Goal: Check status: Check status

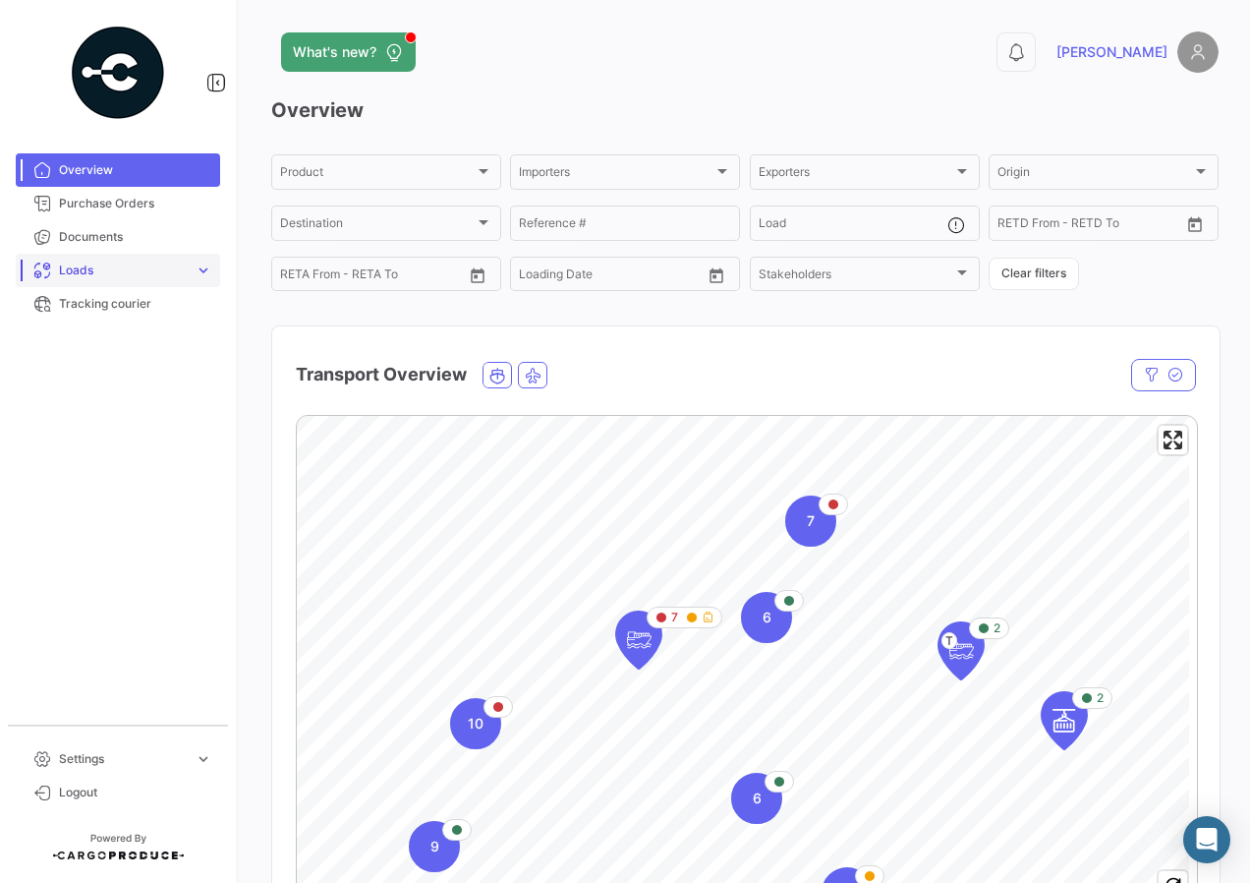
click at [118, 283] on link "Loads expand_more" at bounding box center [118, 270] width 204 height 33
click at [175, 363] on div "Air Shipments Ocean Loads" at bounding box center [118, 328] width 204 height 83
click at [156, 354] on link "Ocean Loads" at bounding box center [131, 344] width 177 height 29
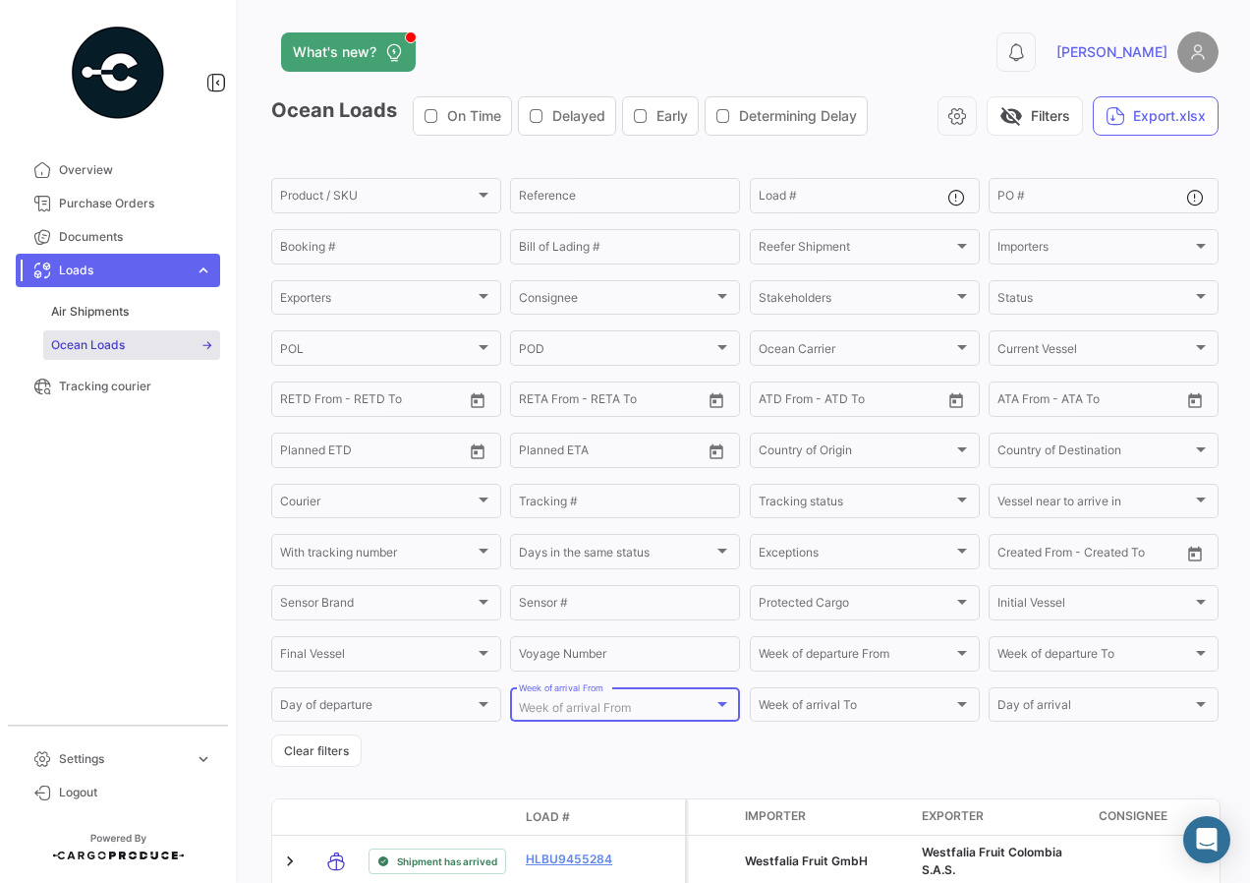
click at [625, 706] on span "Week of arrival From" at bounding box center [575, 707] width 112 height 15
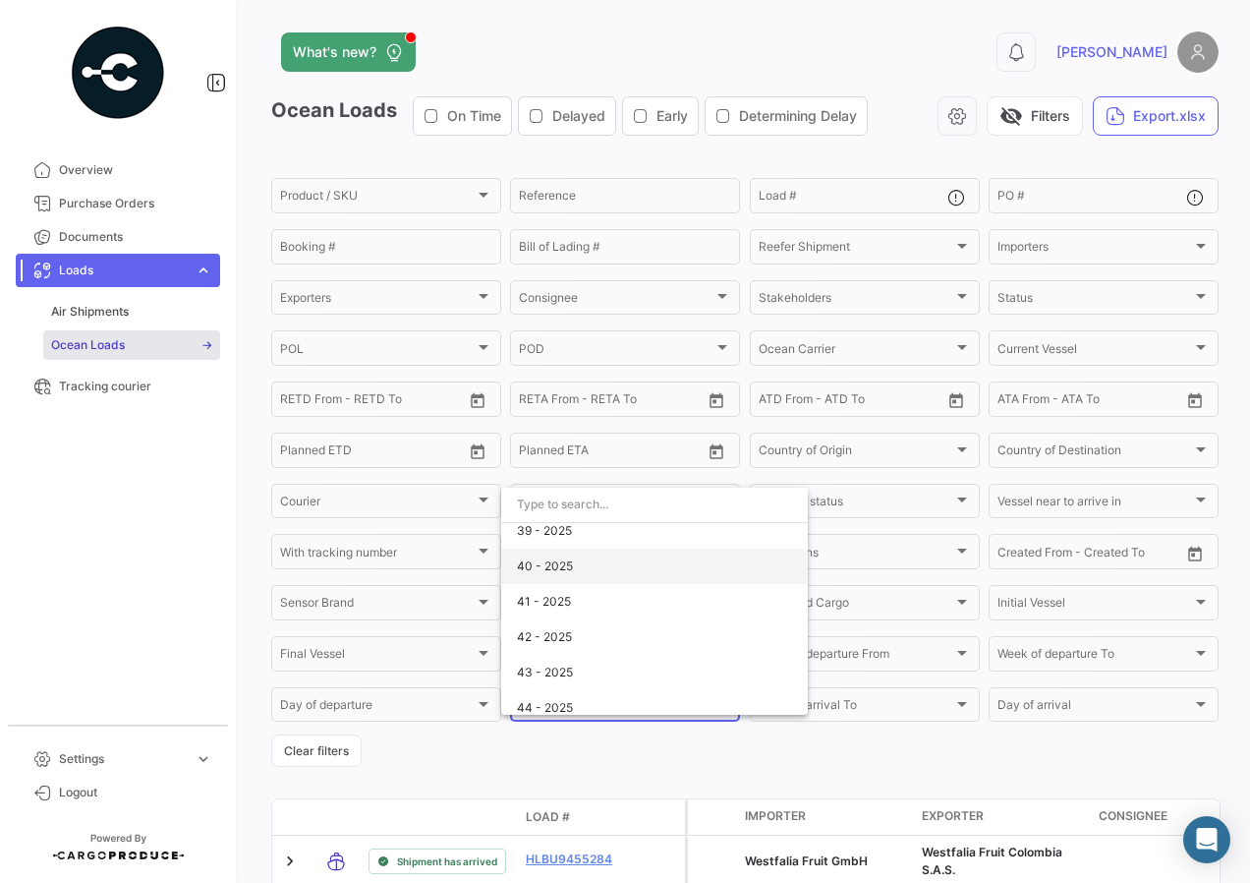
scroll to position [3441, 0]
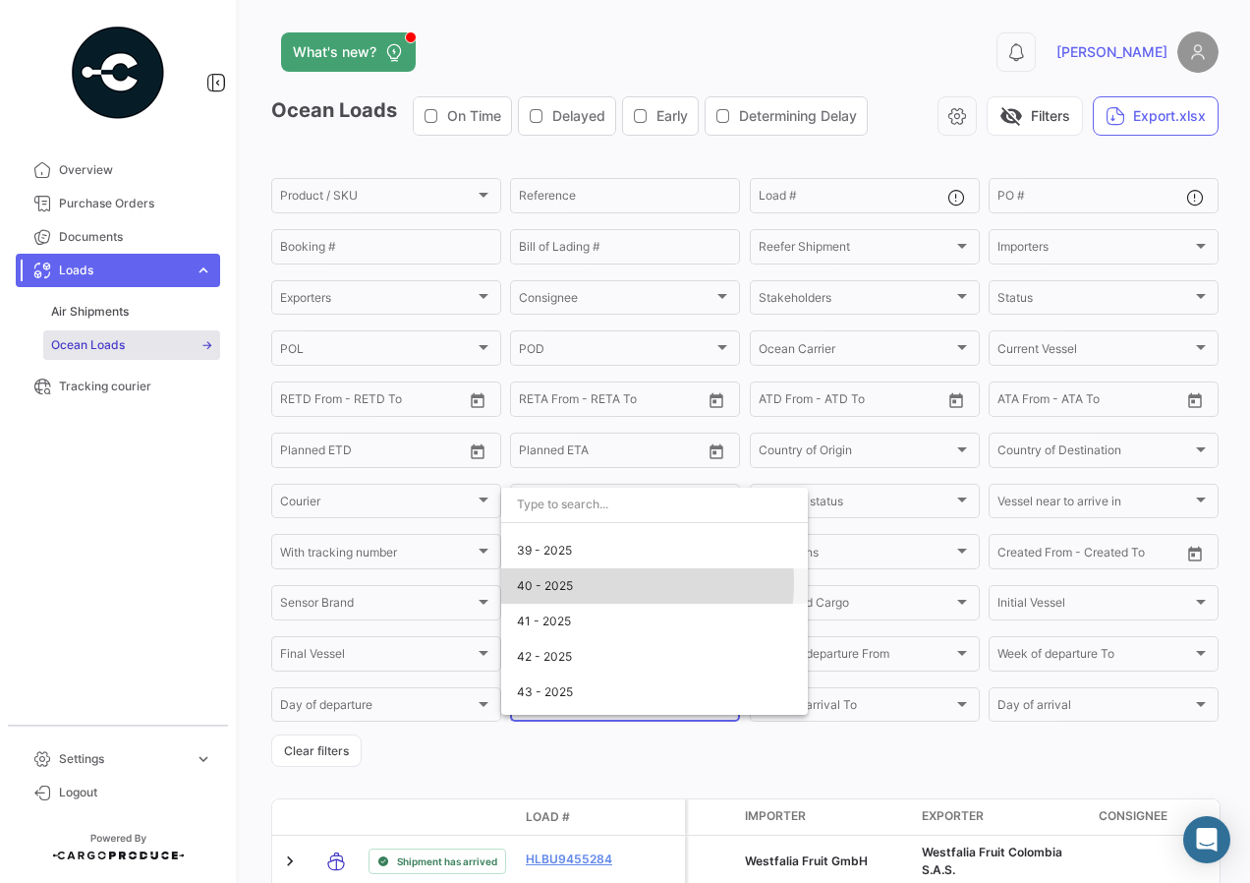
click at [592, 582] on span "40 - 2025" at bounding box center [654, 585] width 275 height 35
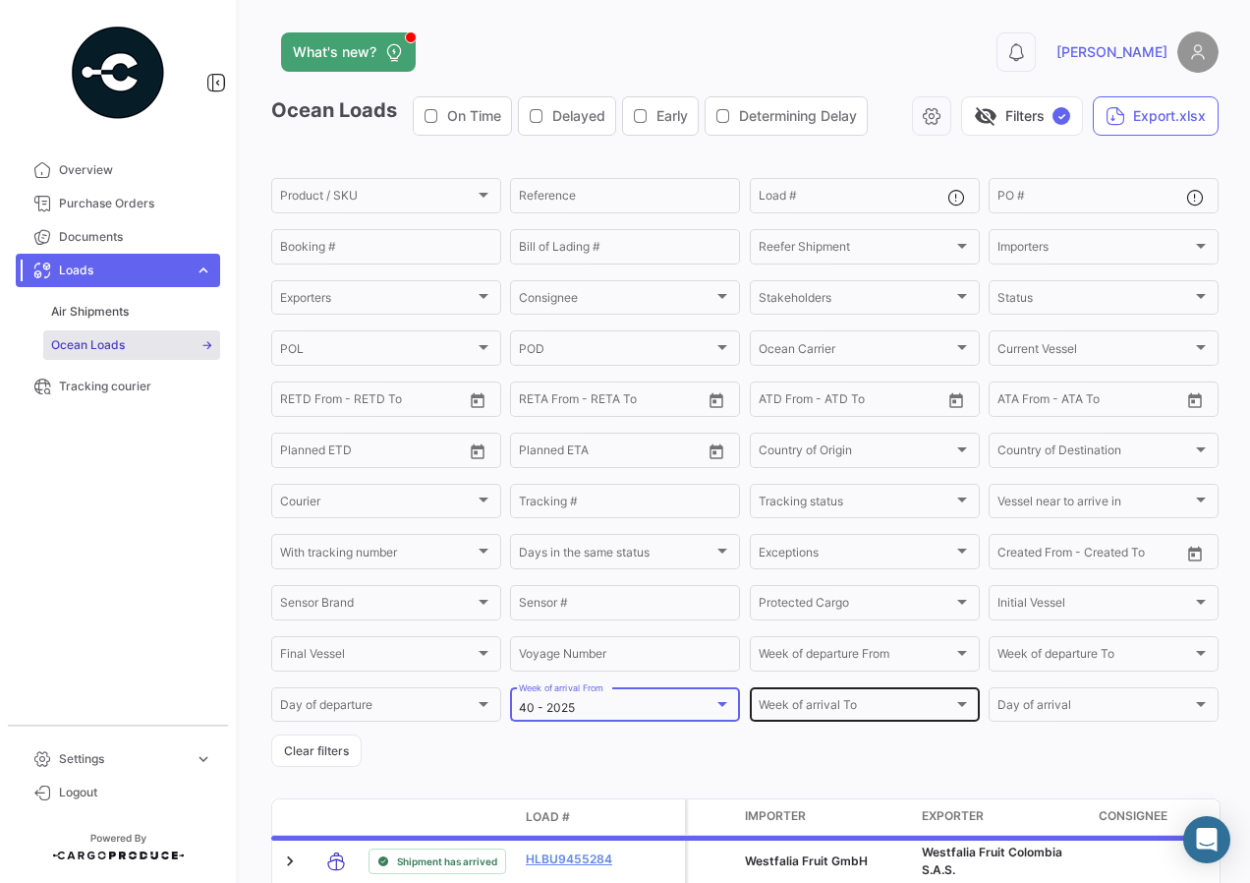
click at [841, 693] on div "Week of arrival To Week of arrival To" at bounding box center [865, 703] width 212 height 38
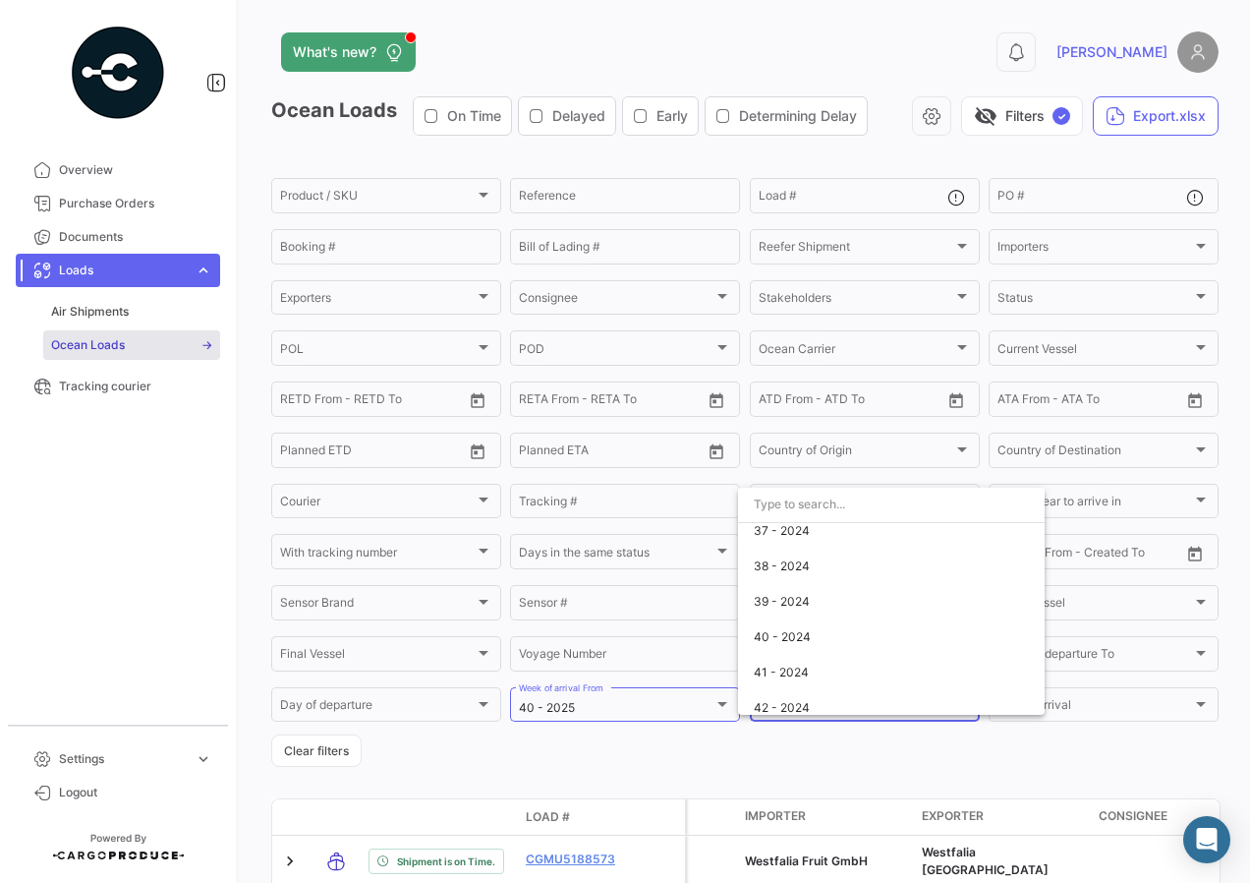
scroll to position [1376, 0]
click at [812, 642] on span "40 - 2024" at bounding box center [891, 632] width 275 height 35
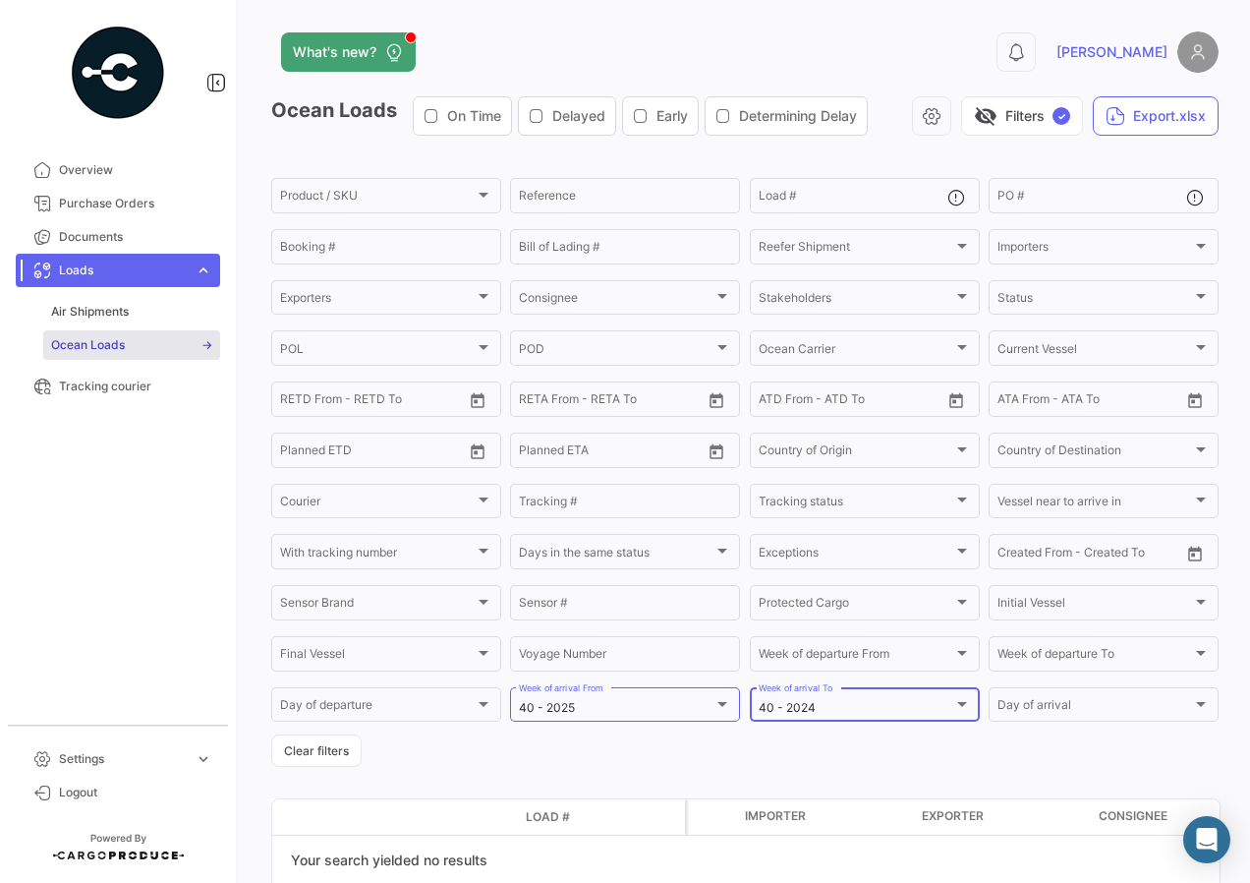
click at [826, 699] on div "40 - 2024 Week of arrival To" at bounding box center [865, 703] width 212 height 38
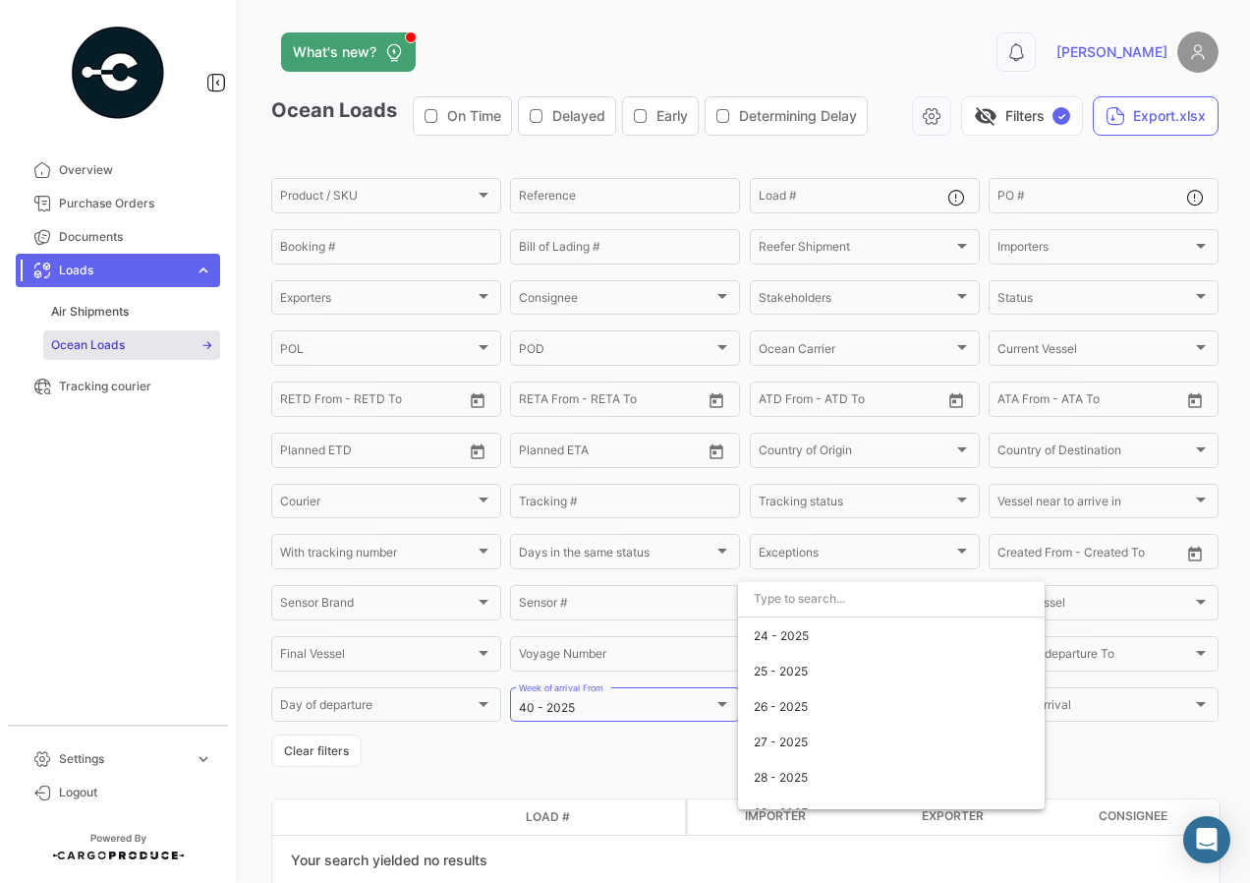
scroll to position [3363, 0]
click at [811, 748] on span "40 - 2025" at bounding box center [891, 745] width 275 height 35
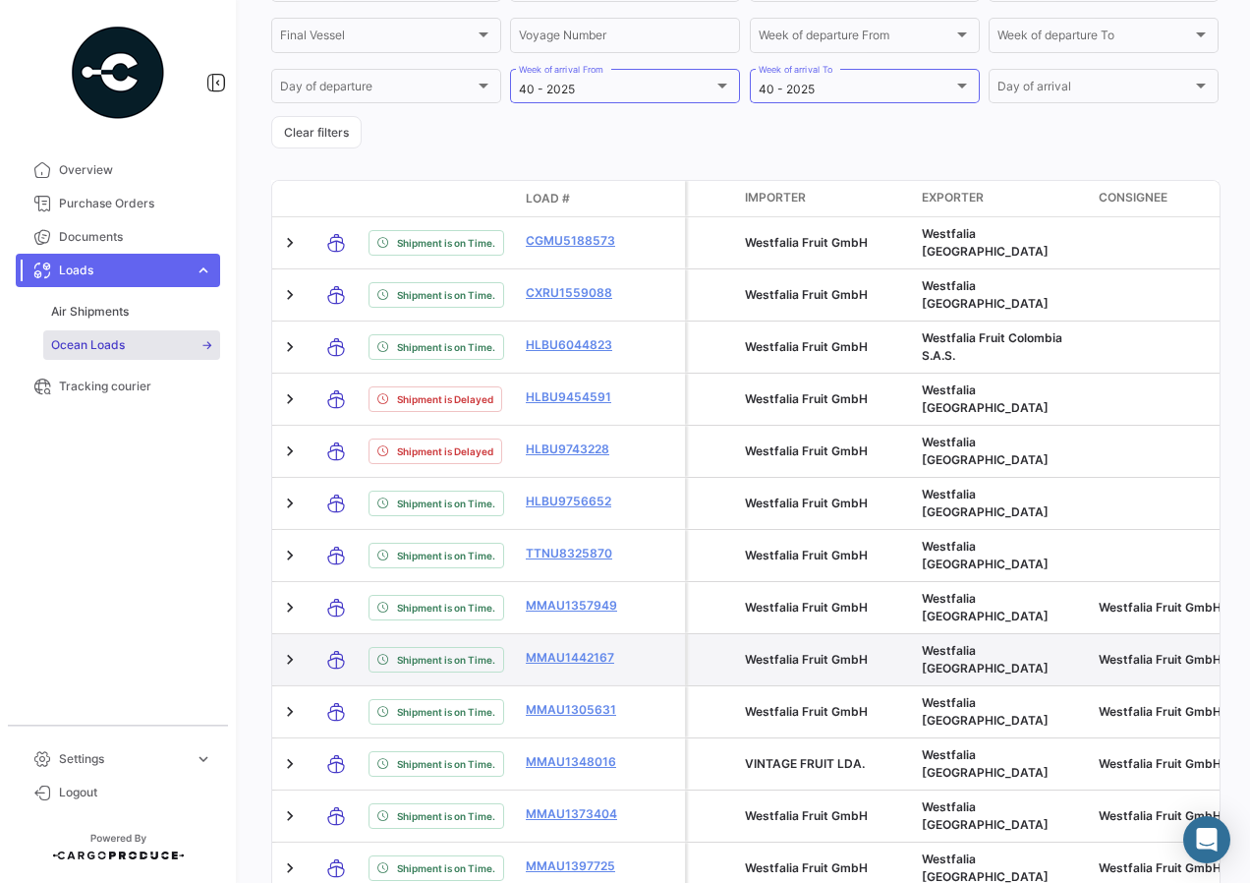
scroll to position [422, 0]
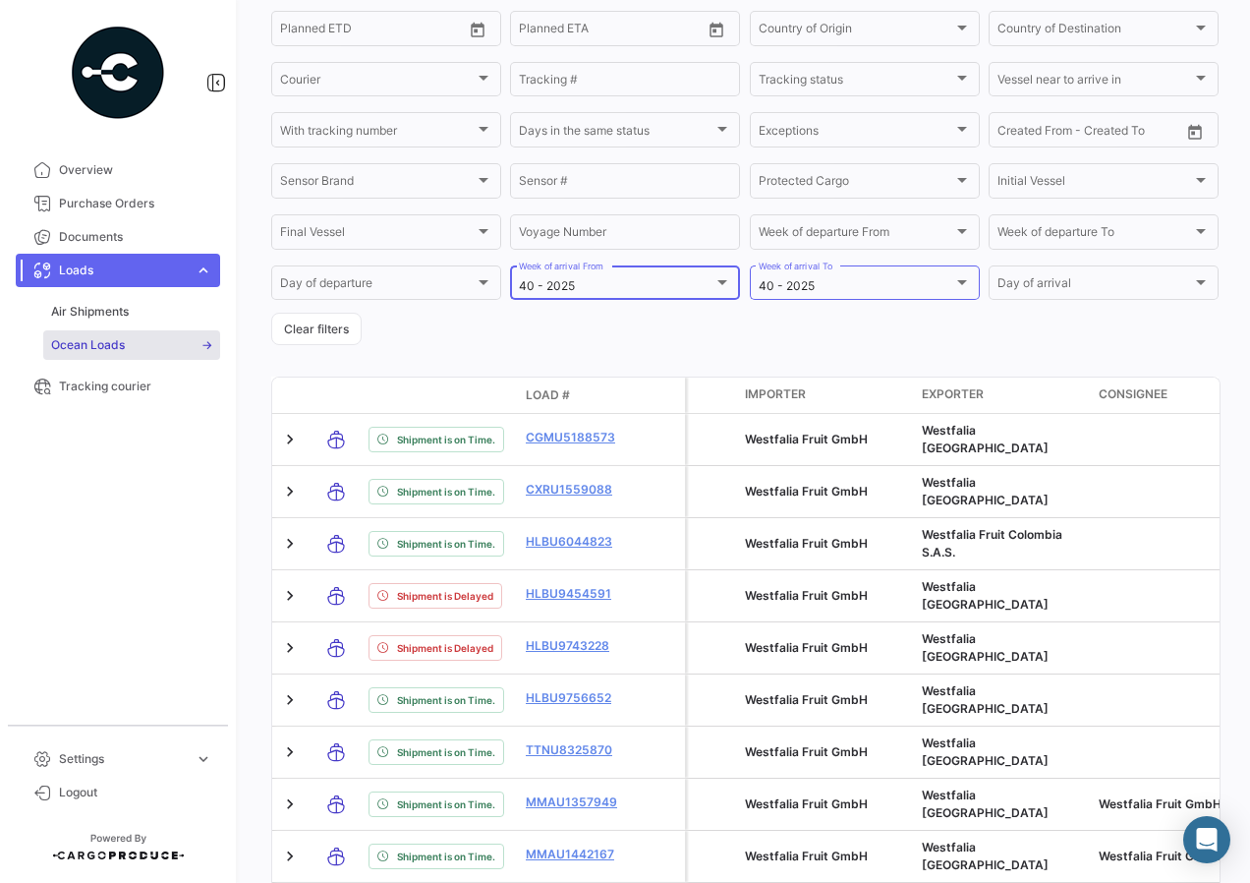
click at [661, 272] on div "40 - 2025 Week of arrival From" at bounding box center [625, 281] width 212 height 38
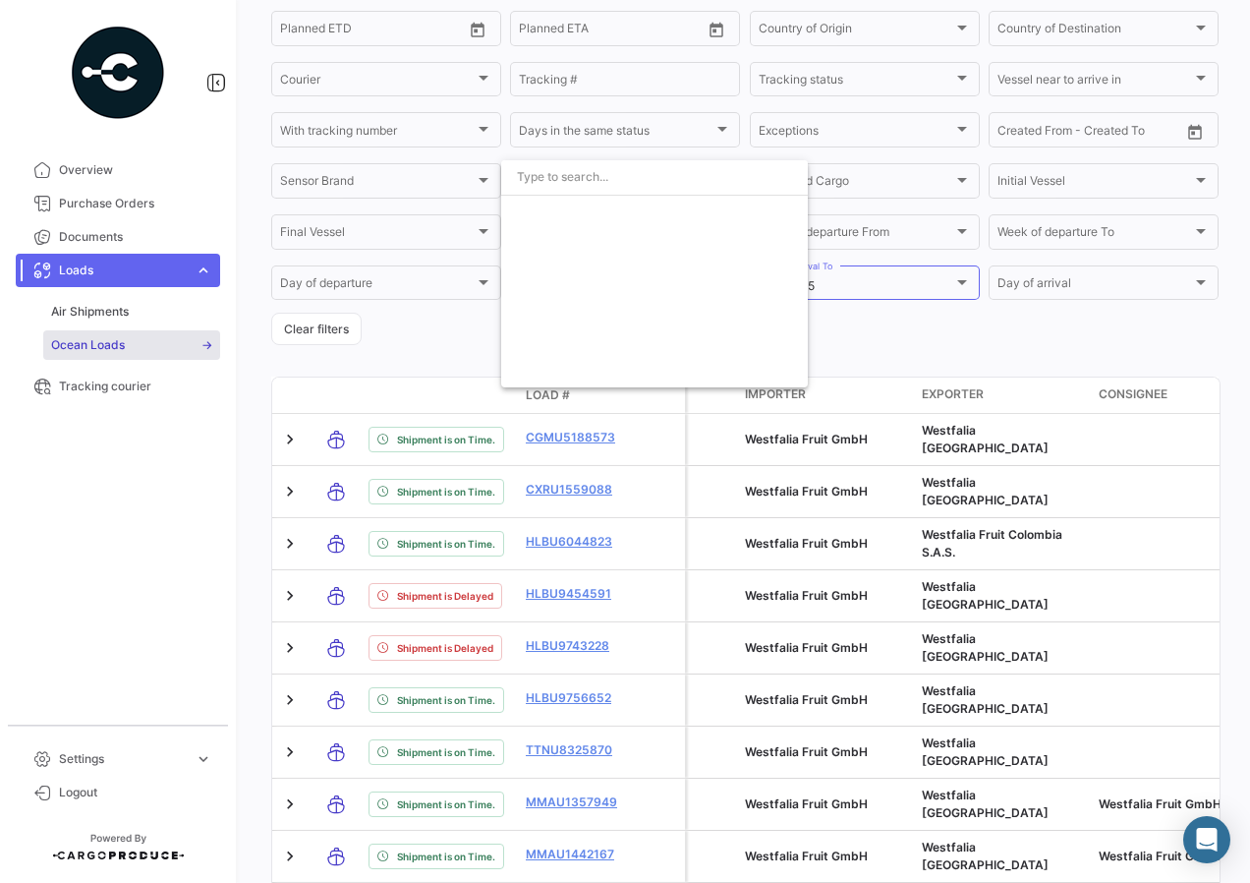
scroll to position [3489, 0]
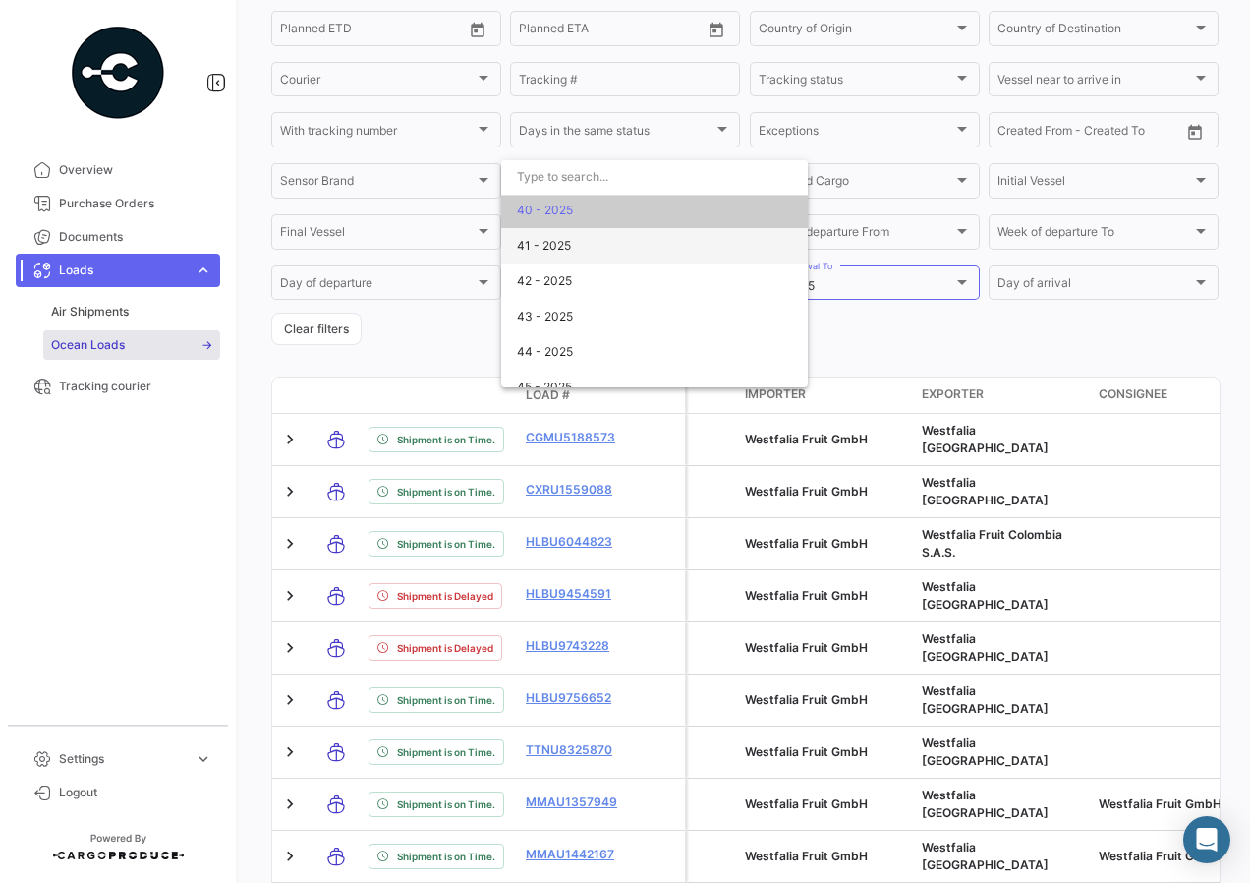
click at [549, 257] on span "41 - 2025" at bounding box center [654, 245] width 275 height 35
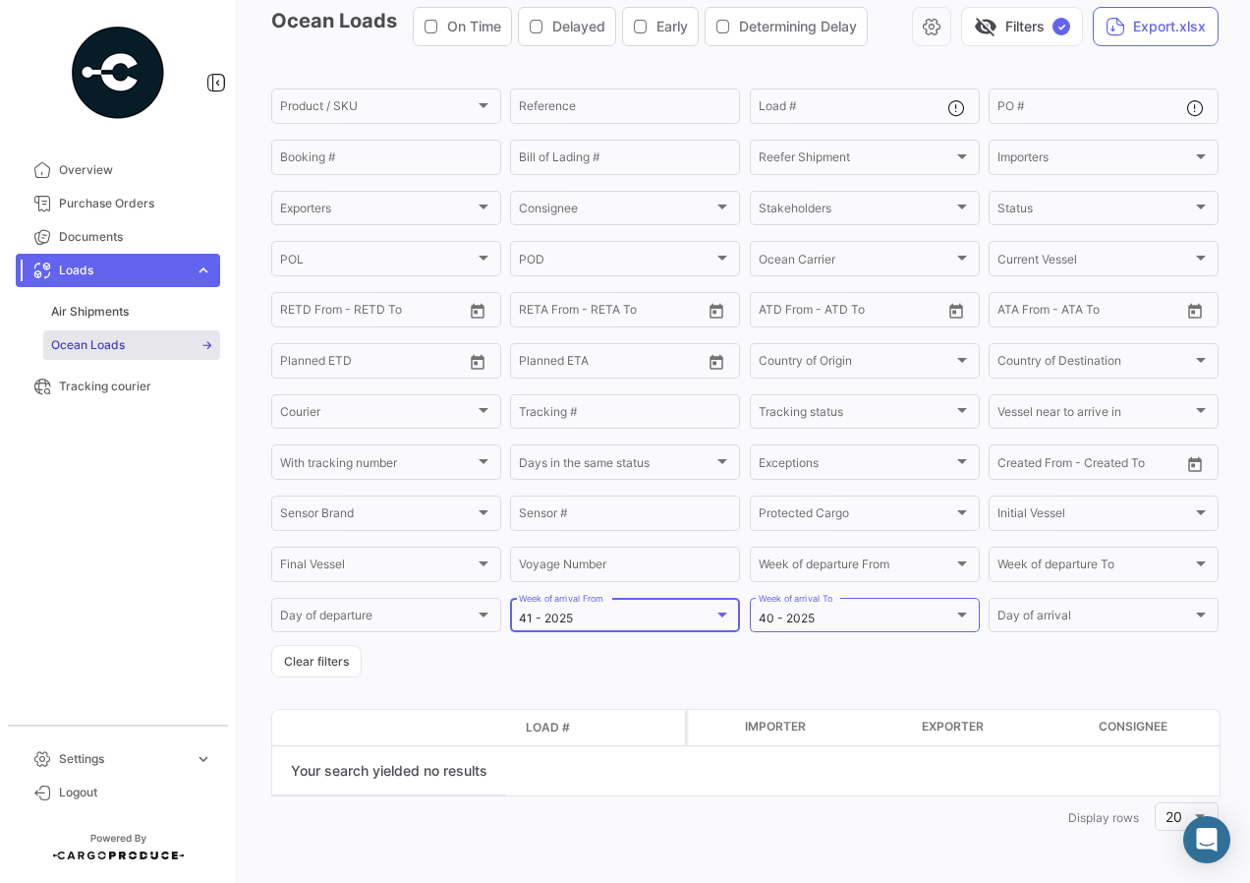
scroll to position [89, 0]
click at [791, 600] on div "40 - 2025 Week of arrival To" at bounding box center [865, 614] width 212 height 38
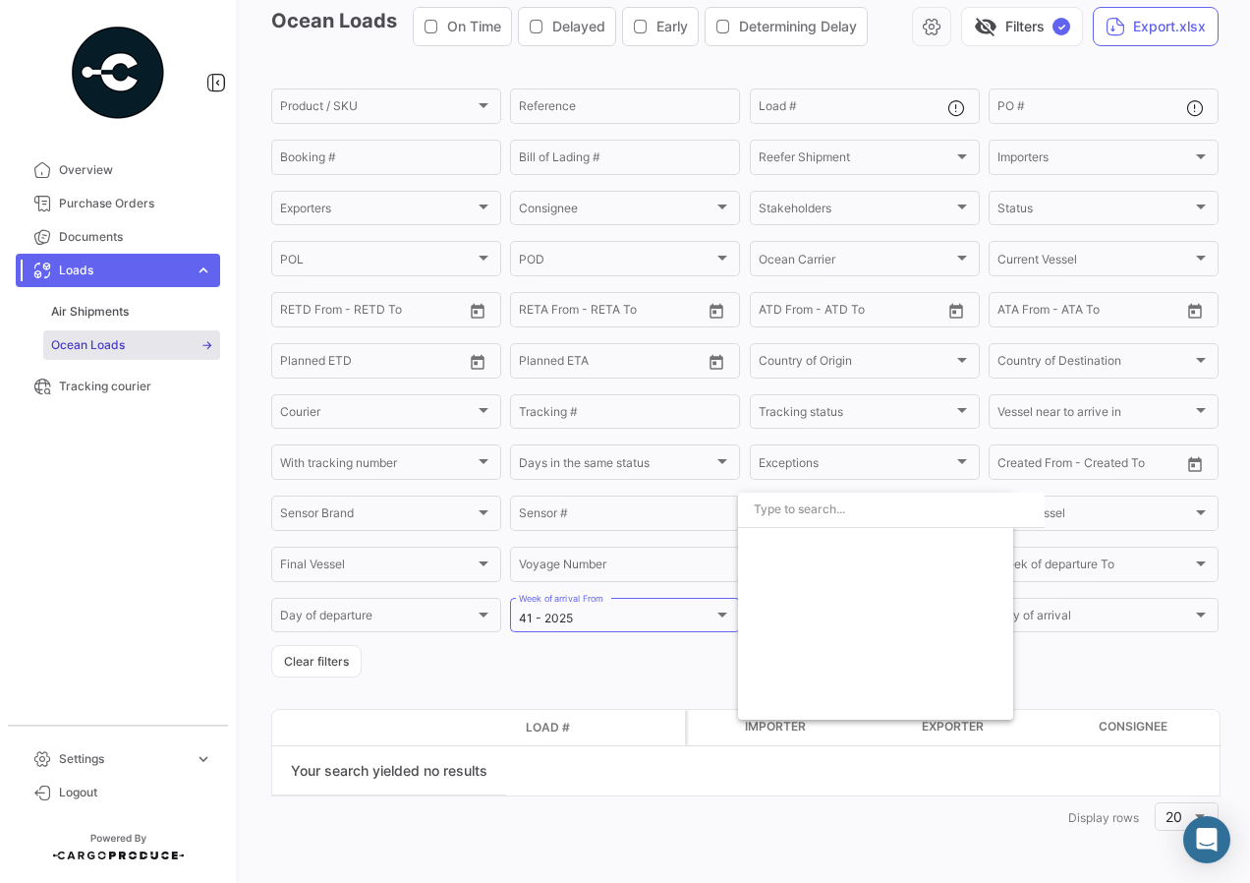
scroll to position [3489, 0]
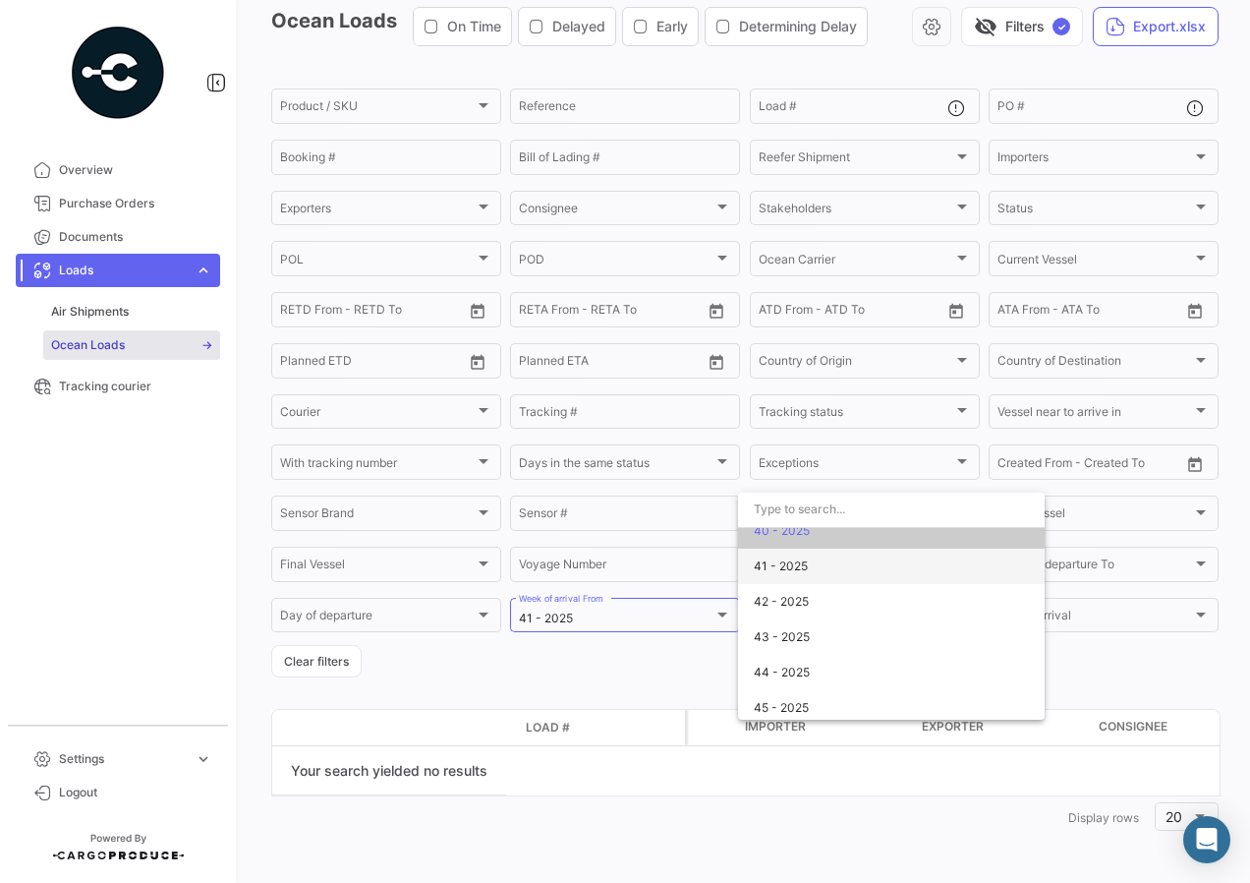
click at [786, 578] on span "41 - 2025" at bounding box center [891, 566] width 275 height 35
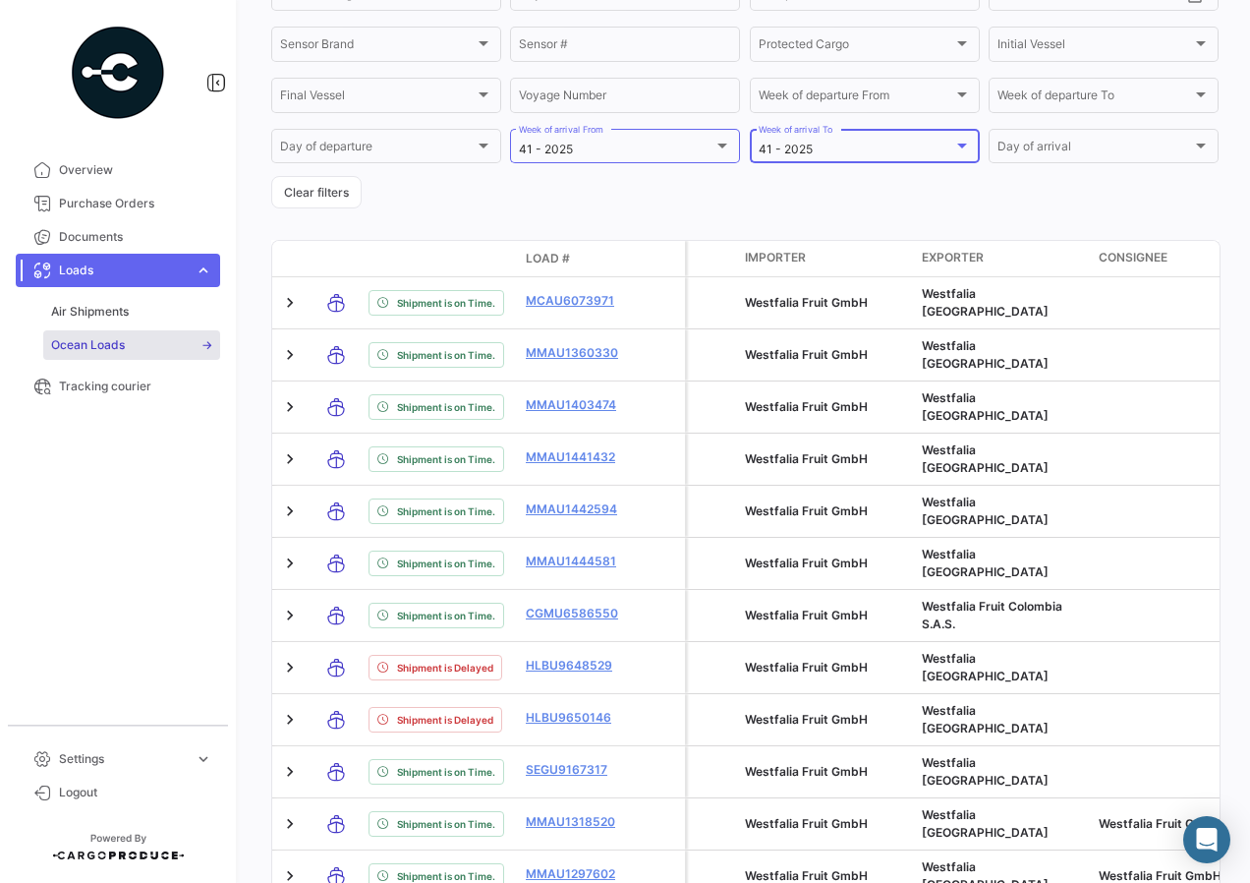
scroll to position [460, 0]
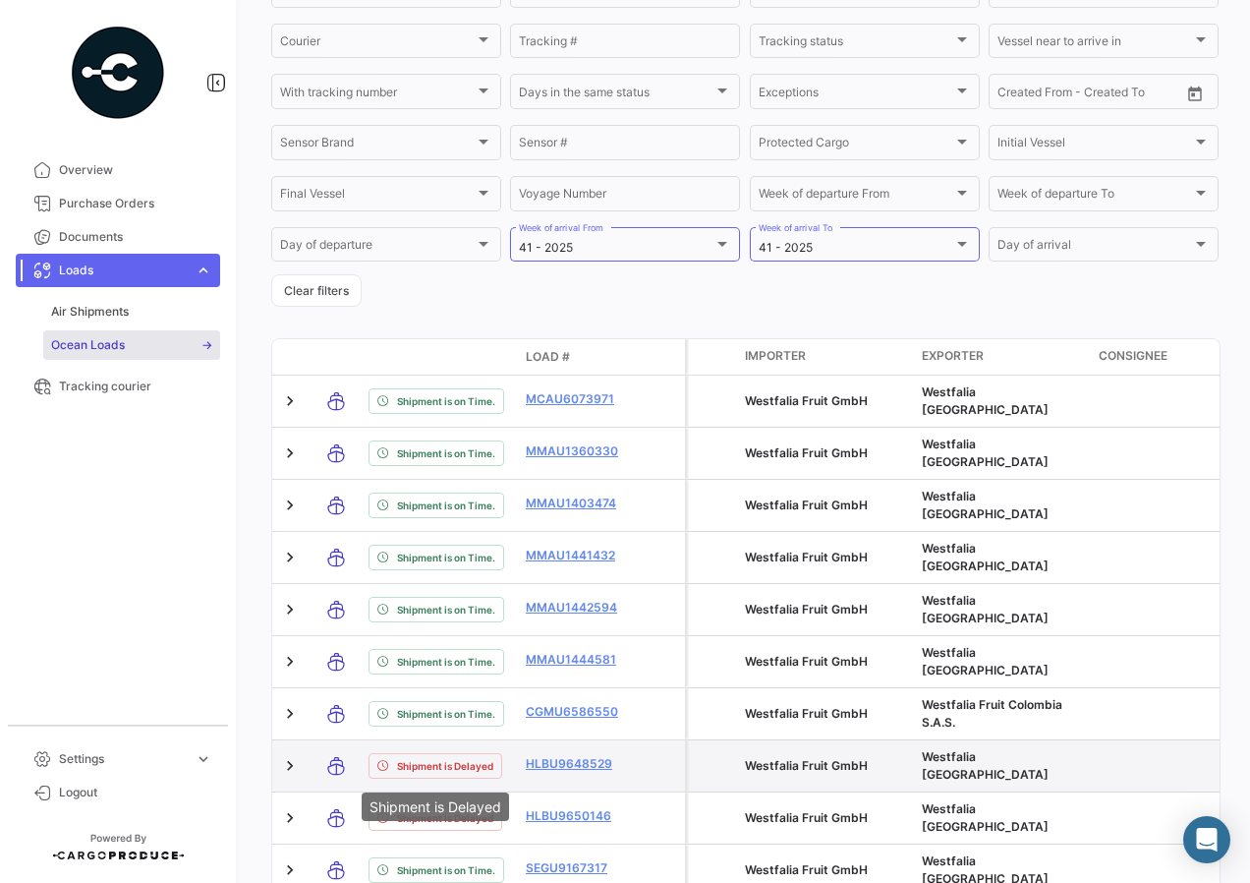
click at [494, 760] on div "Shipment is Delayed" at bounding box center [436, 766] width 134 height 26
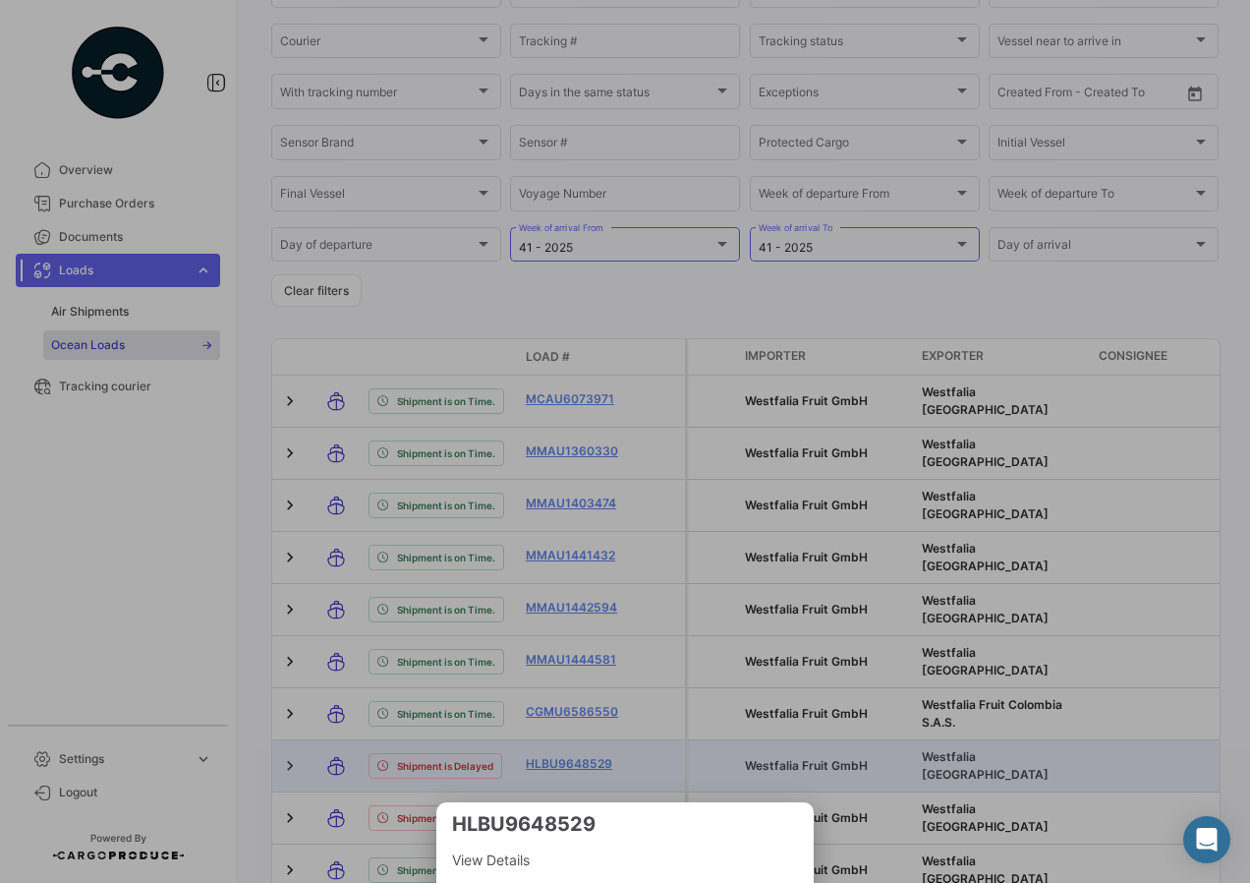
click at [577, 826] on h3 "HLBU9648529" at bounding box center [625, 824] width 346 height 28
click at [576, 826] on h3 "HLBU9648529" at bounding box center [625, 824] width 346 height 28
copy h3 "HLBU9648529"
click at [330, 784] on div at bounding box center [625, 441] width 1250 height 883
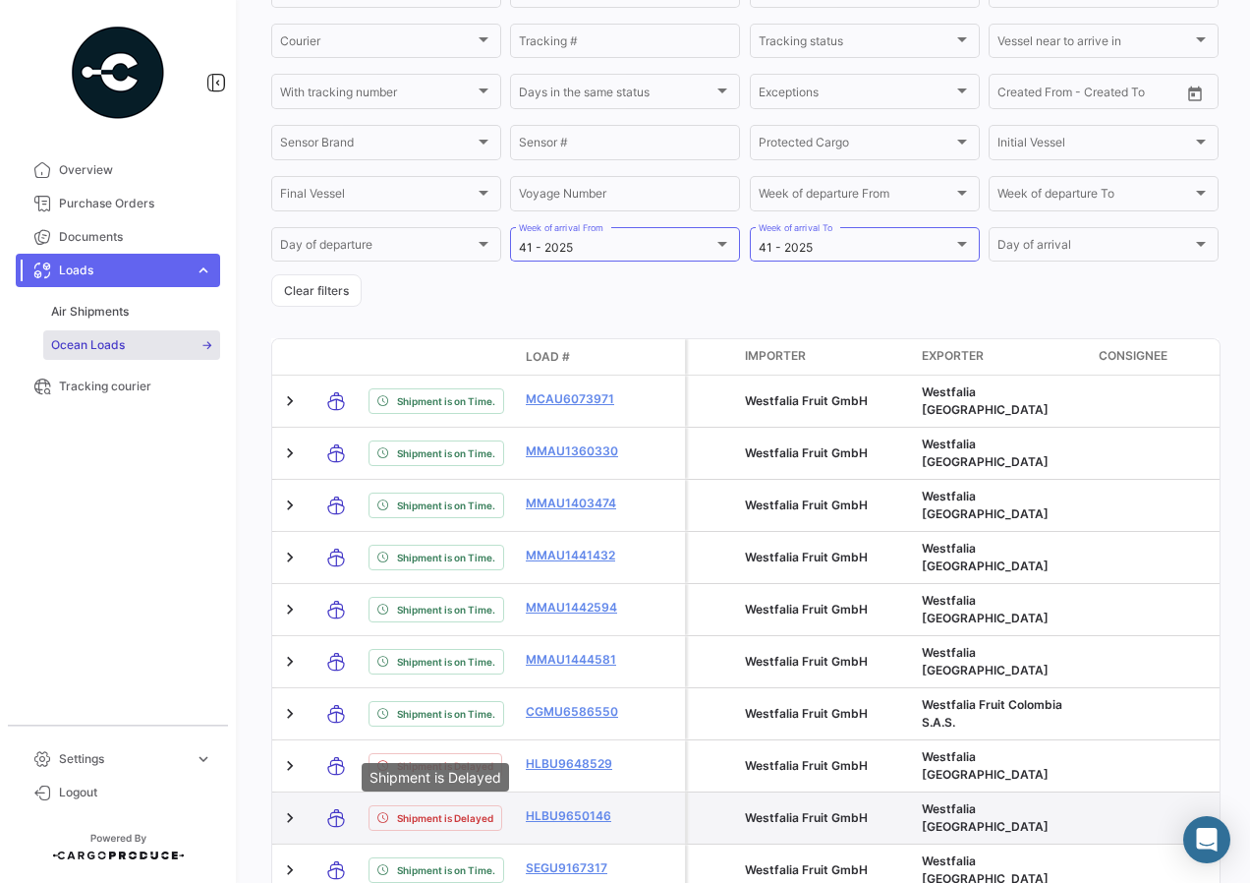
click at [419, 826] on span "Shipment is Delayed" at bounding box center [445, 818] width 96 height 16
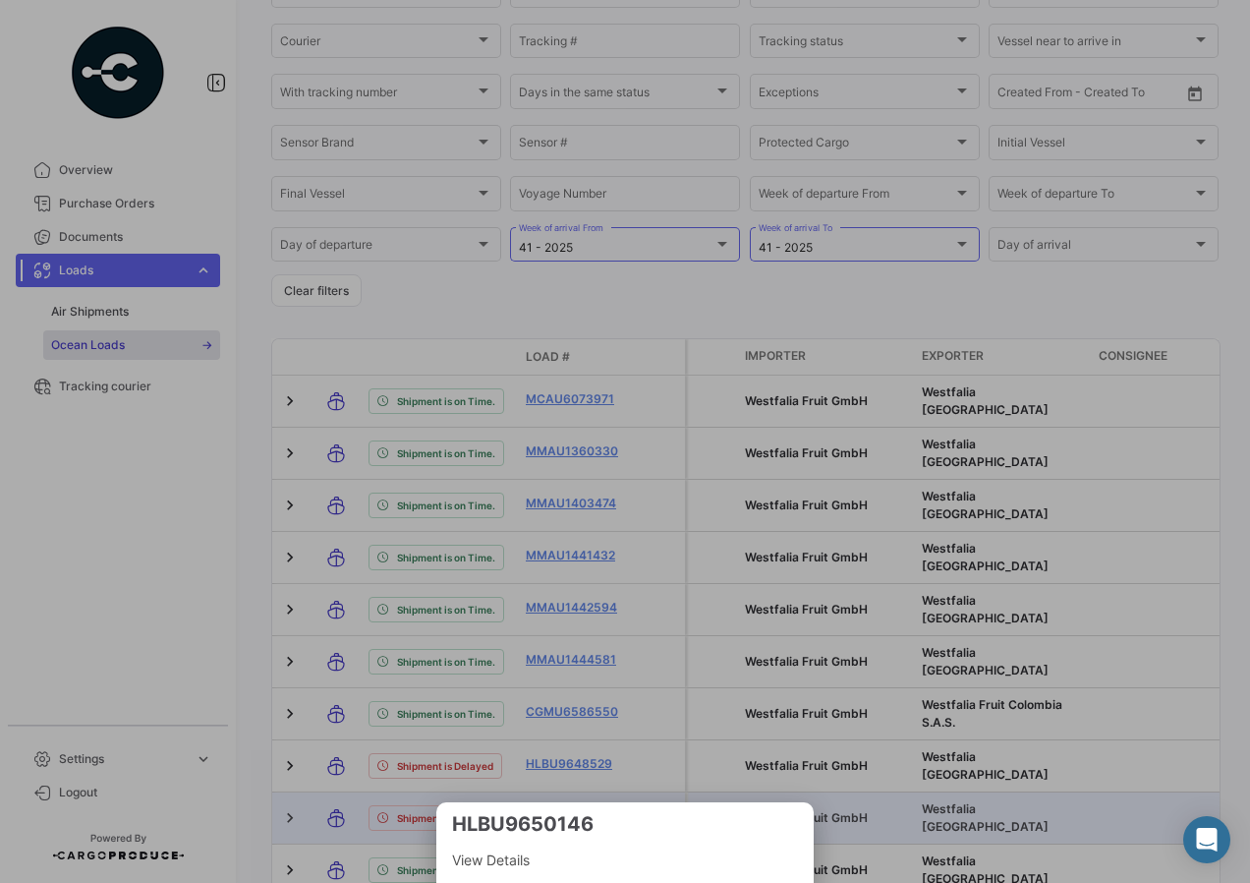
click at [506, 830] on h3 "HLBU9650146" at bounding box center [625, 824] width 346 height 28
copy h3 "HLBU9650146"
click at [398, 702] on div at bounding box center [625, 441] width 1250 height 883
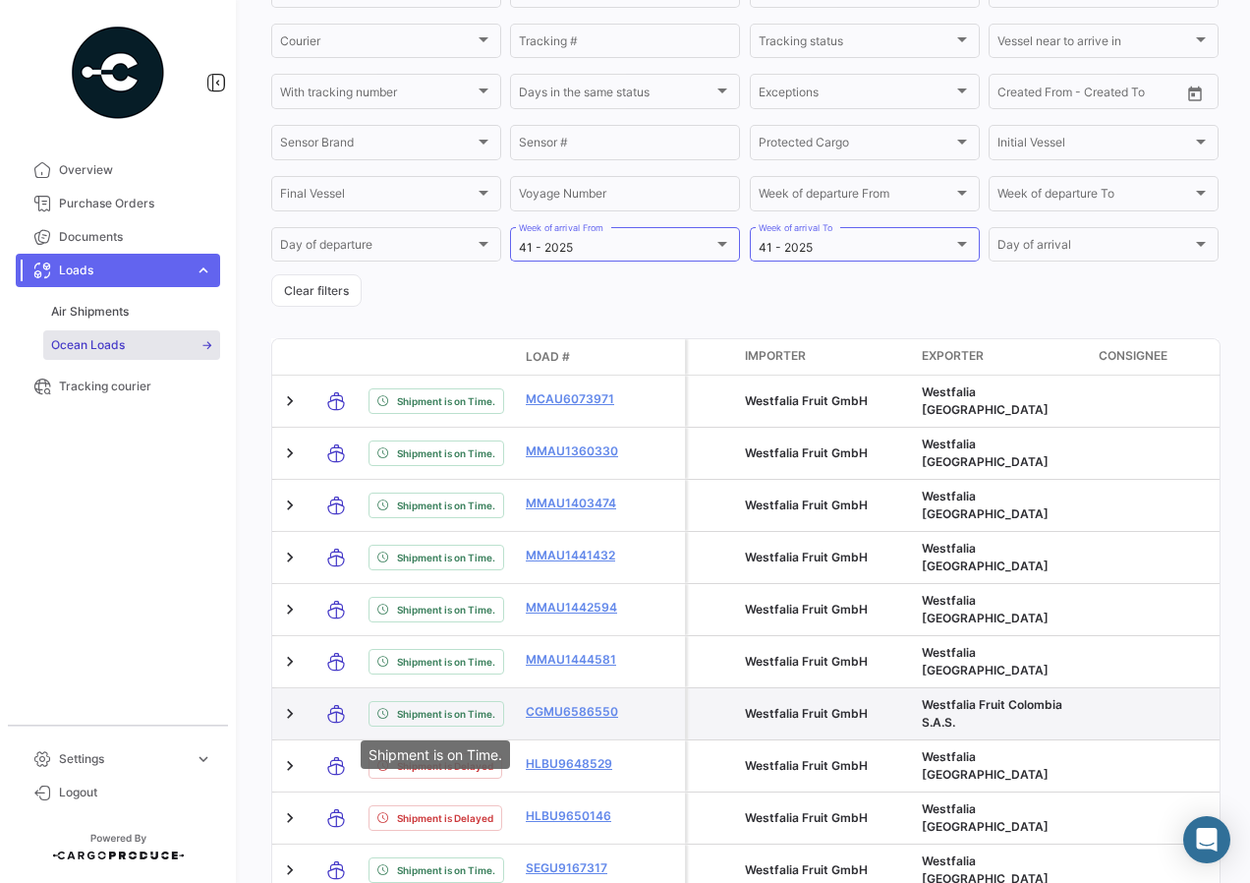
click at [452, 703] on div "Shipment is on Time." at bounding box center [437, 714] width 136 height 26
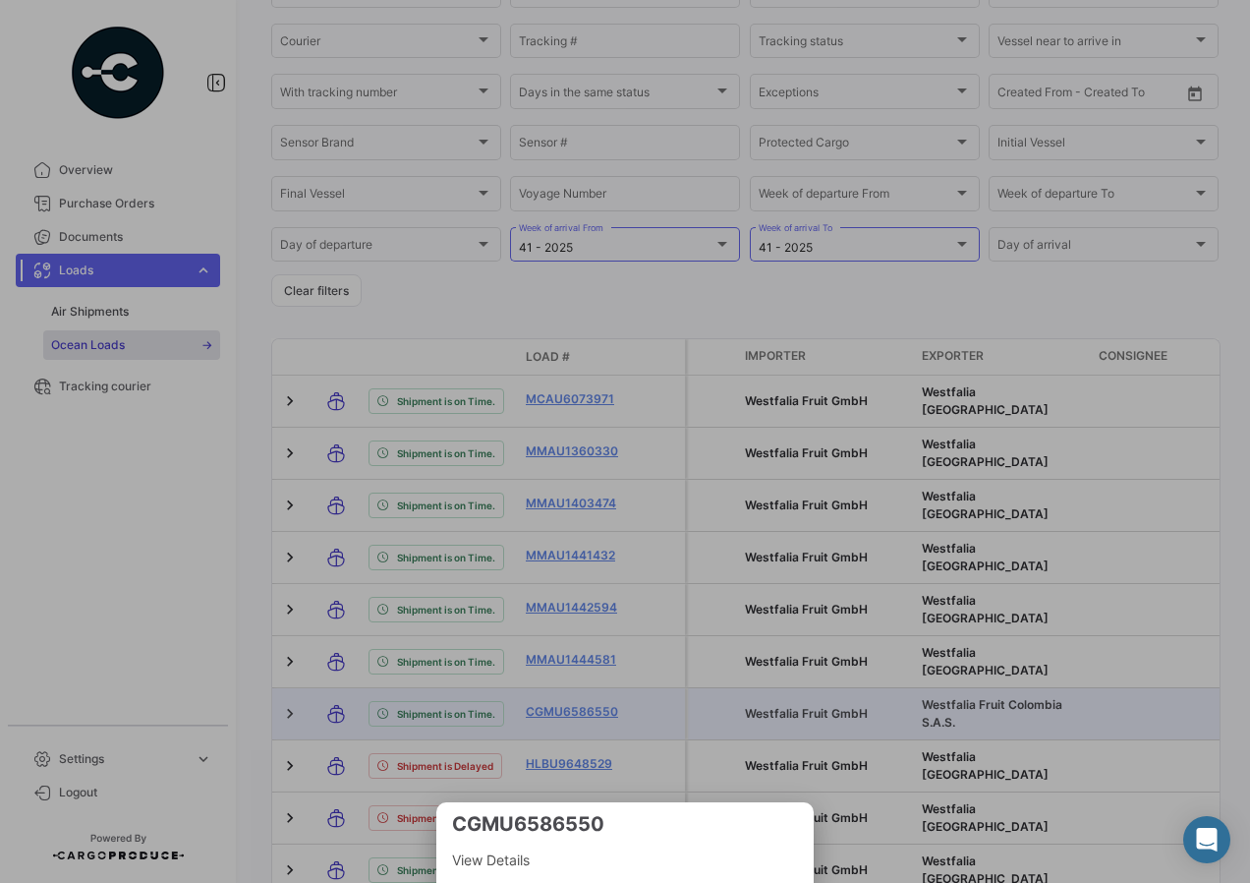
click at [552, 825] on h3 "CGMU6586550" at bounding box center [625, 824] width 346 height 28
copy h3 "CGMU6586550"
click at [278, 377] on div at bounding box center [625, 441] width 1250 height 883
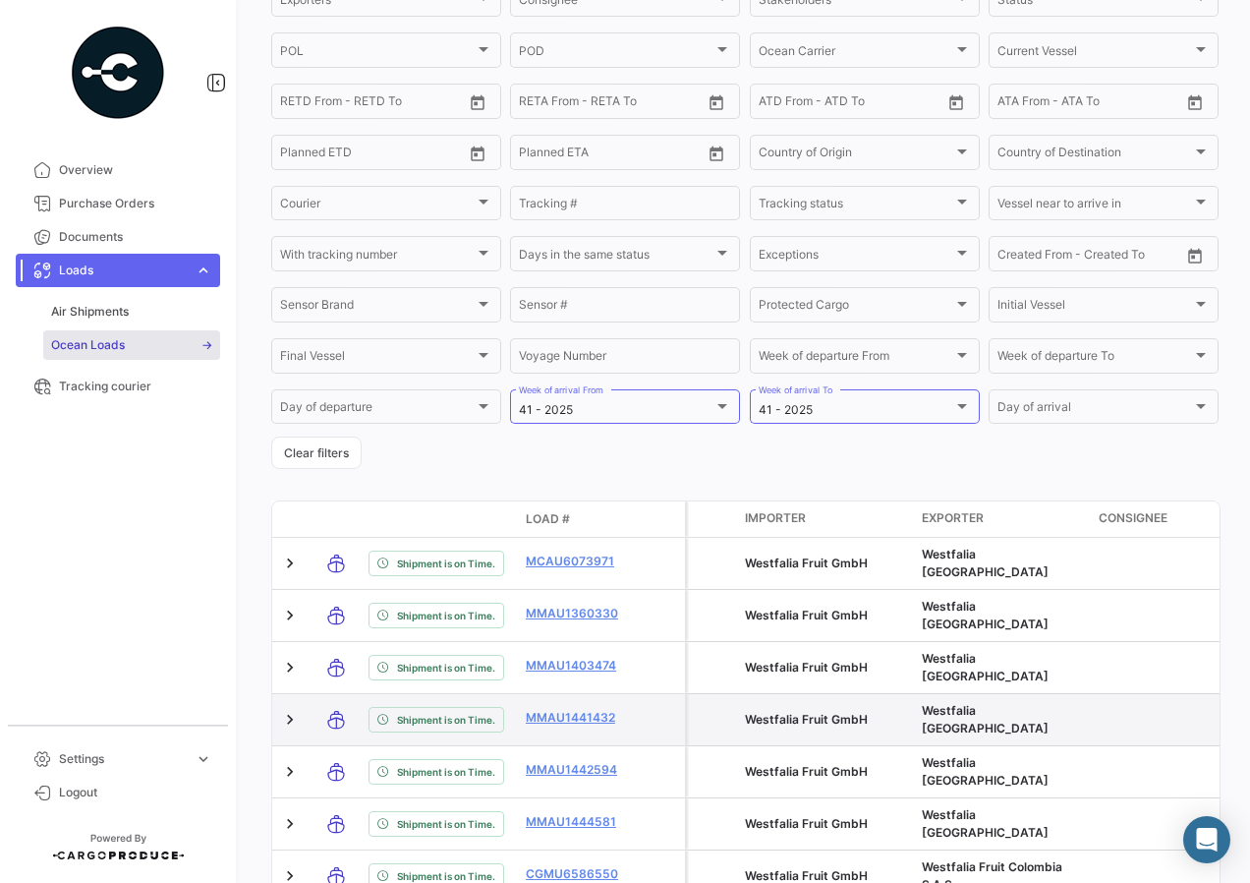
scroll to position [165, 0]
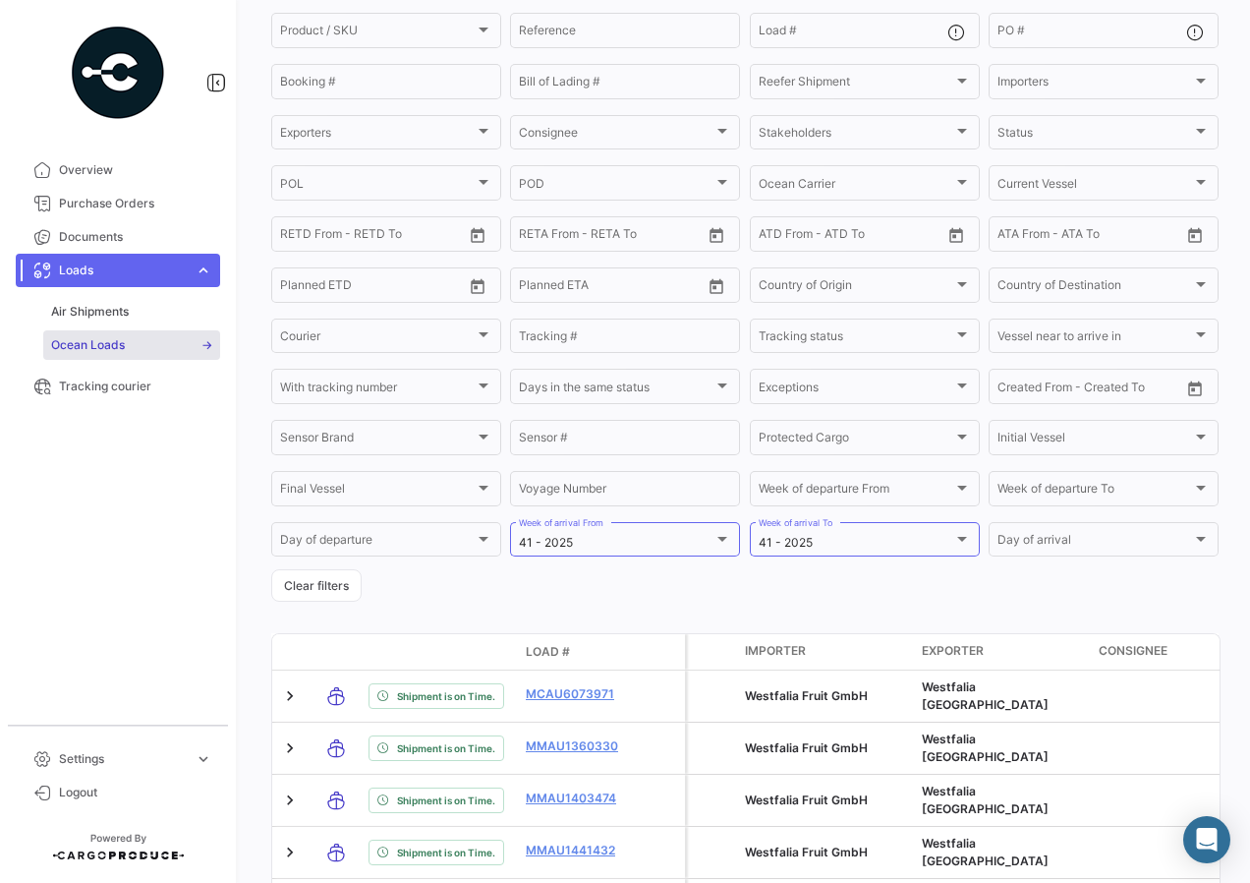
click at [489, 605] on div "Ocean Loads On Time Delayed Early Determining Delay visibility_off Filters ✓ Ex…" at bounding box center [745, 842] width 948 height 1822
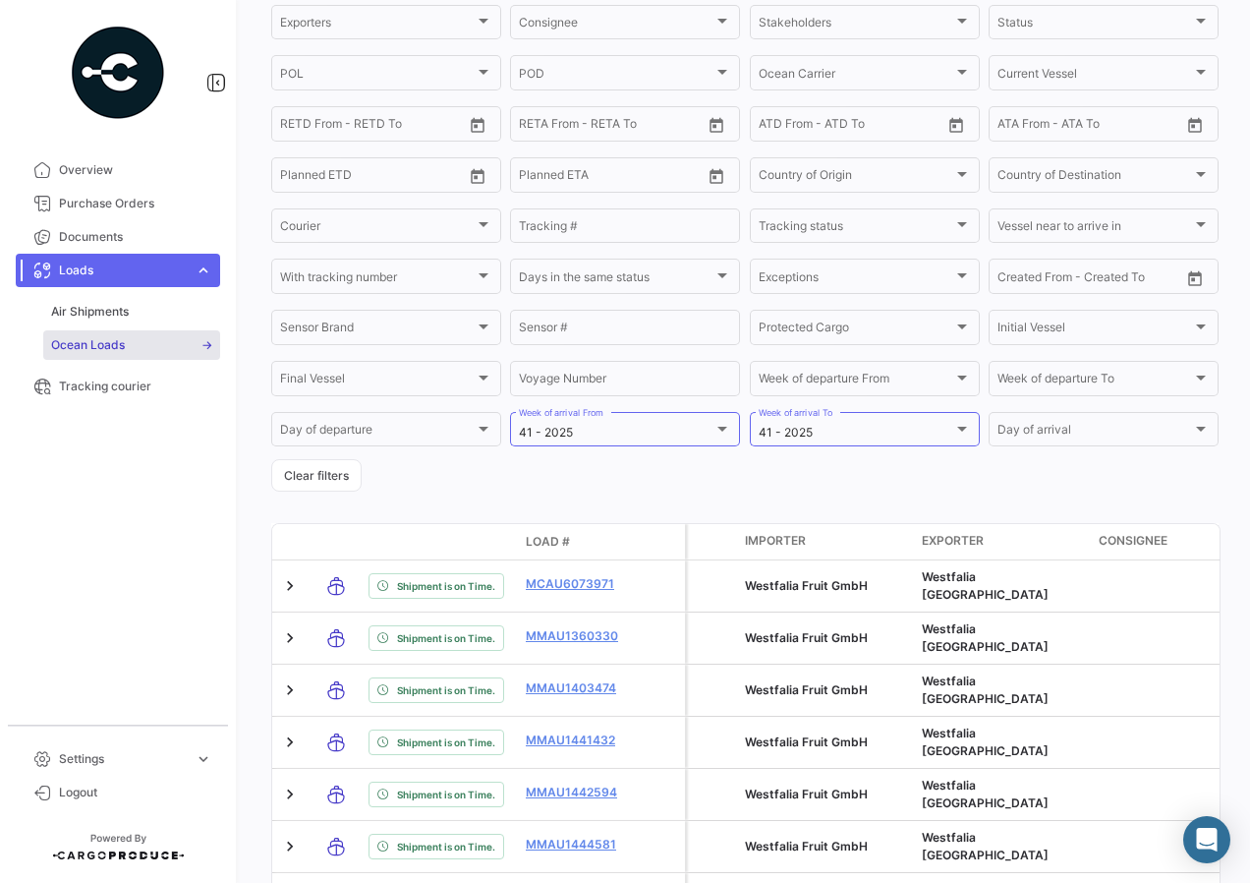
scroll to position [0, 0]
